Goal: Check status: Check status

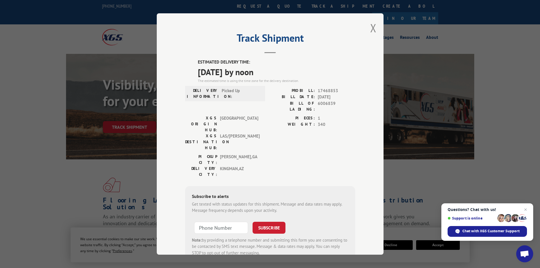
drag, startPoint x: 0, startPoint y: 0, endPoint x: 371, endPoint y: 29, distance: 371.9
click at [371, 29] on button "Close modal" at bounding box center [373, 27] width 6 height 15
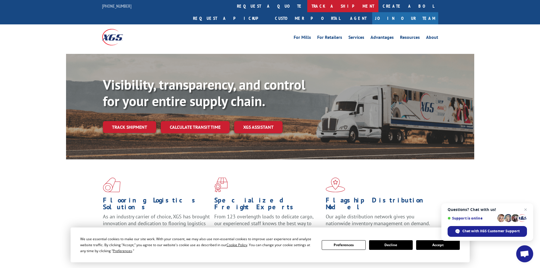
click at [307, 9] on link "track a shipment" at bounding box center [342, 6] width 71 height 12
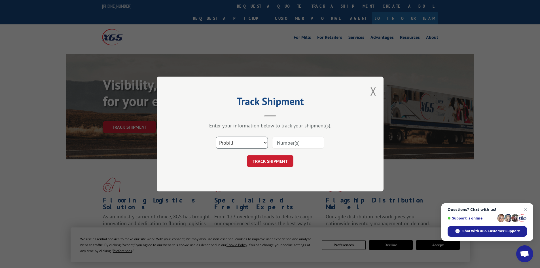
click at [237, 143] on select "Select category... Probill BOL PO" at bounding box center [242, 143] width 52 height 12
select select "bol"
click at [216, 137] on select "Select category... Probill BOL PO" at bounding box center [242, 143] width 52 height 12
click at [293, 140] on input at bounding box center [298, 143] width 52 height 12
paste input "5157818"
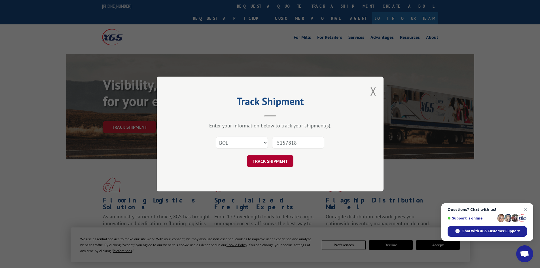
type input "5157818"
click at [265, 158] on button "TRACK SHIPMENT" at bounding box center [270, 161] width 46 height 12
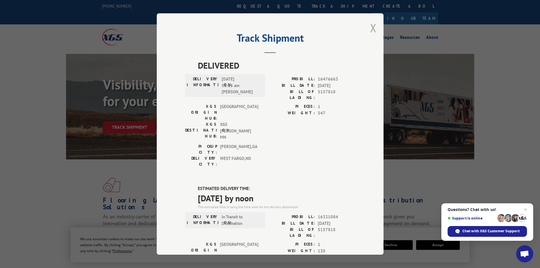
click at [374, 28] on button "Close modal" at bounding box center [373, 27] width 6 height 15
